Goal: Check status

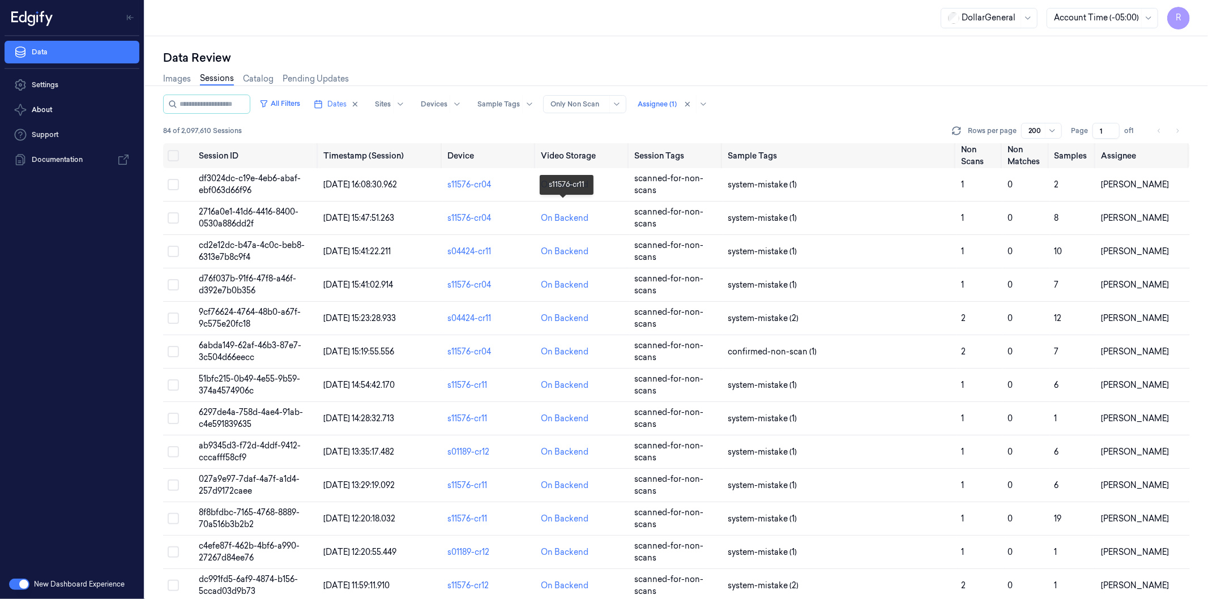
scroll to position [2386, 0]
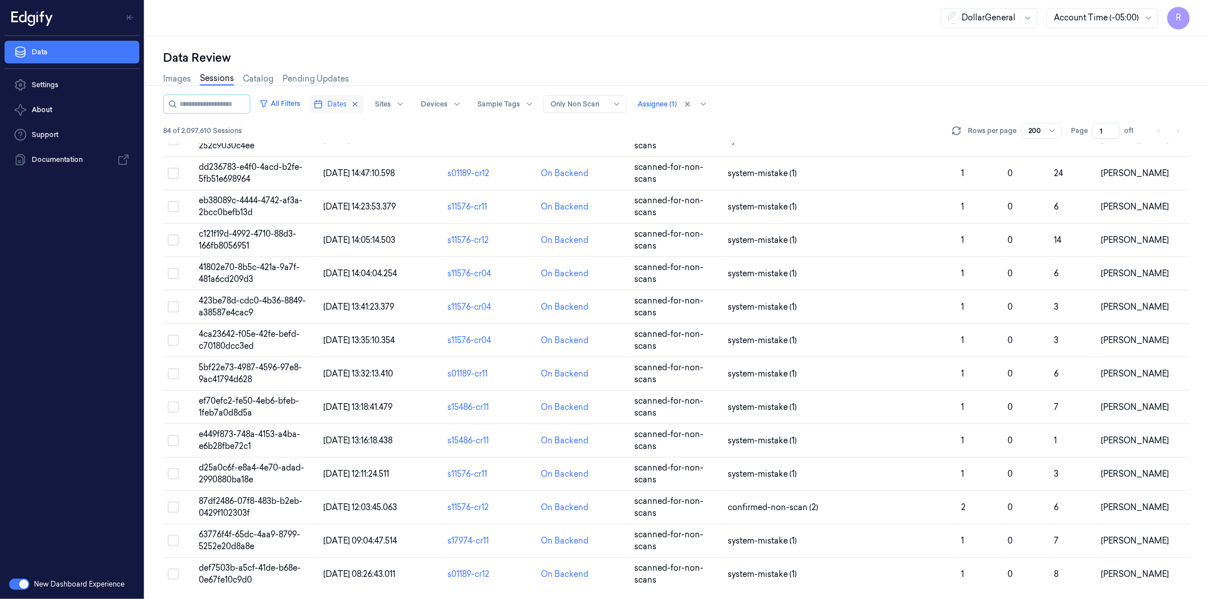
click at [347, 105] on span "Dates" at bounding box center [336, 104] width 19 height 10
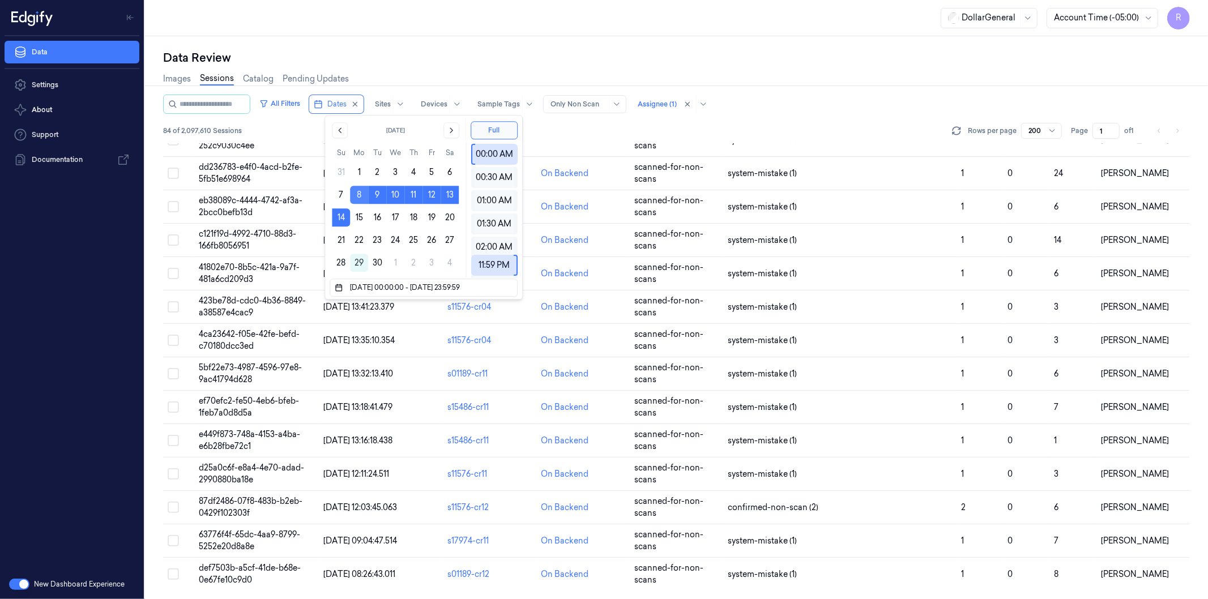
click at [358, 190] on button "8" at bounding box center [359, 195] width 18 height 18
click at [342, 239] on button "21" at bounding box center [341, 240] width 18 height 18
type input "[DATE] 00:00:00 - [DATE] 23:59:59"
click at [571, 139] on div "All Filters Dates Sites Devices Sample Tags Alert Type Only Non Scan Assignee (…" at bounding box center [676, 119] width 1027 height 49
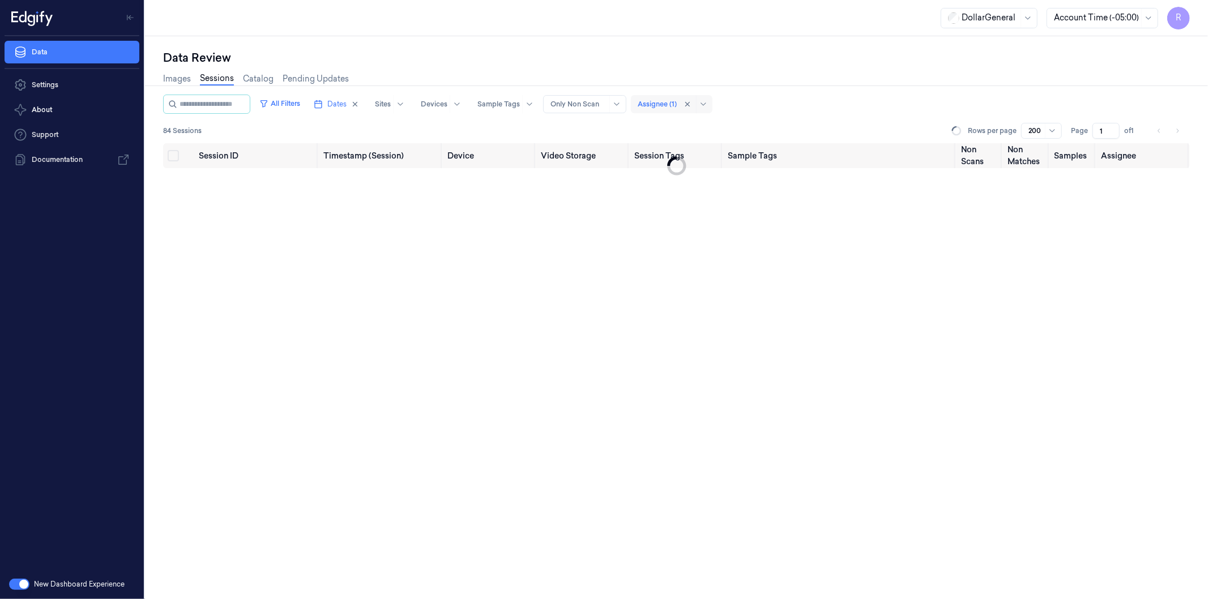
click at [677, 105] on div at bounding box center [657, 104] width 39 height 10
click at [567, 121] on div "All Filters Dates Sites Devices Sample Tags Alert Type Only Non Scan 5 results …" at bounding box center [676, 119] width 1027 height 49
click at [296, 104] on button "All Filters" at bounding box center [280, 104] width 50 height 18
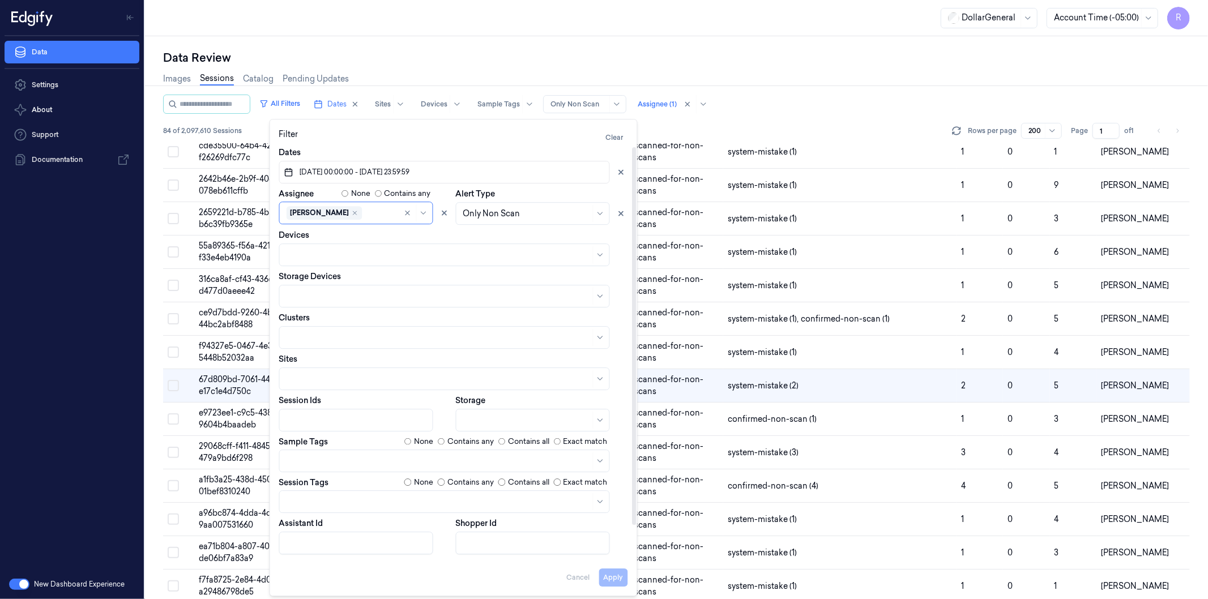
scroll to position [1519, 0]
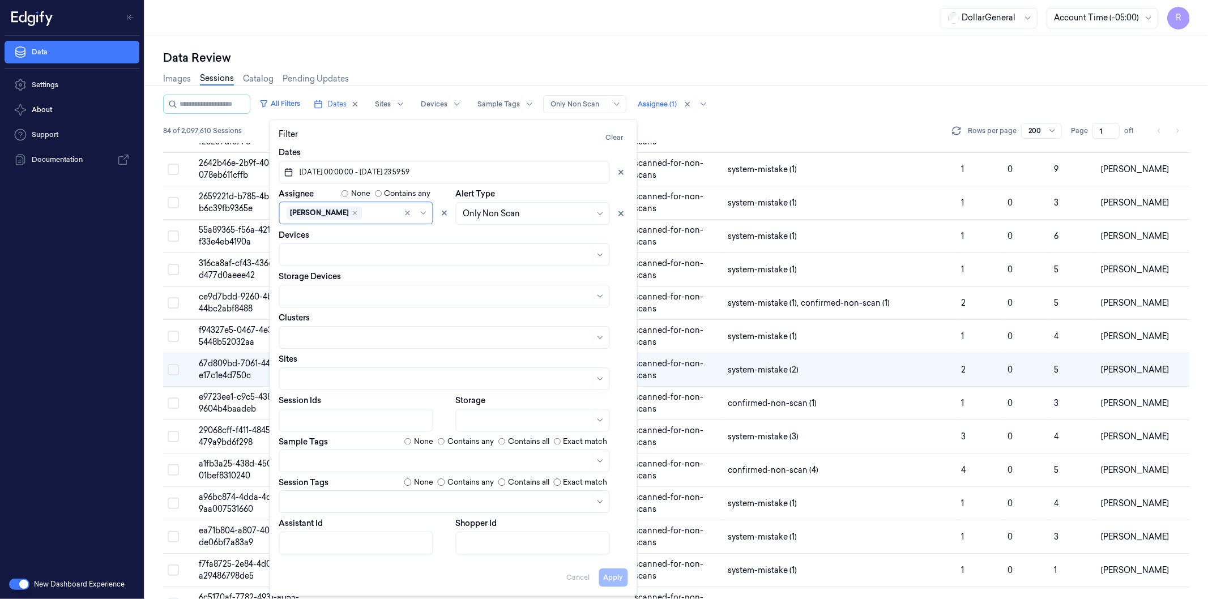
click at [683, 126] on div "84 of 2,097,610 Sessions Rows per page 200 Page 1 of 1" at bounding box center [676, 131] width 1027 height 16
